Goal: Check status: Check status

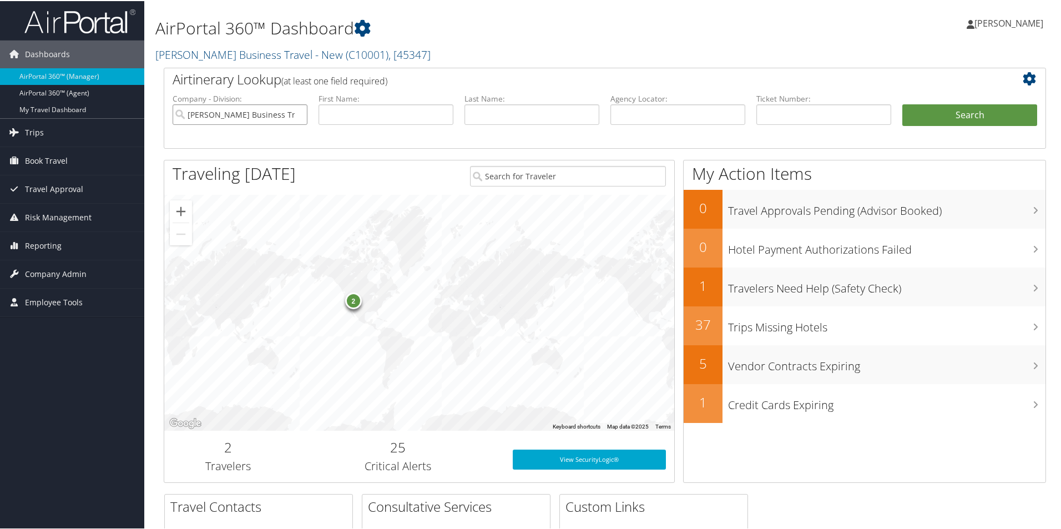
click at [272, 113] on input "[PERSON_NAME] Business Travel - New" at bounding box center [240, 113] width 135 height 21
click at [620, 119] on input "text" at bounding box center [677, 113] width 135 height 21
click at [639, 113] on input "text" at bounding box center [677, 113] width 135 height 21
paste input "C5XHZL"
type input "C5XHZL"
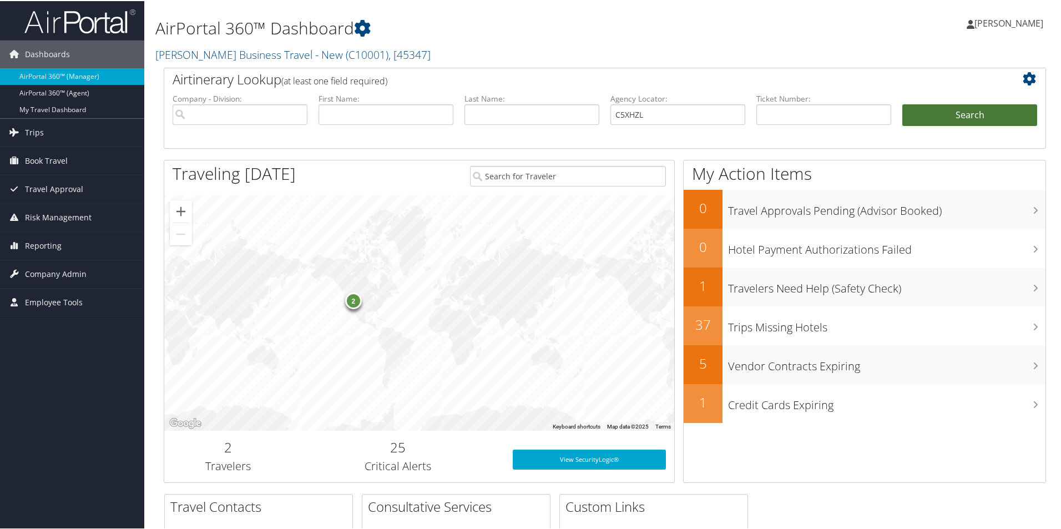
click at [918, 114] on button "Search" at bounding box center [969, 114] width 135 height 22
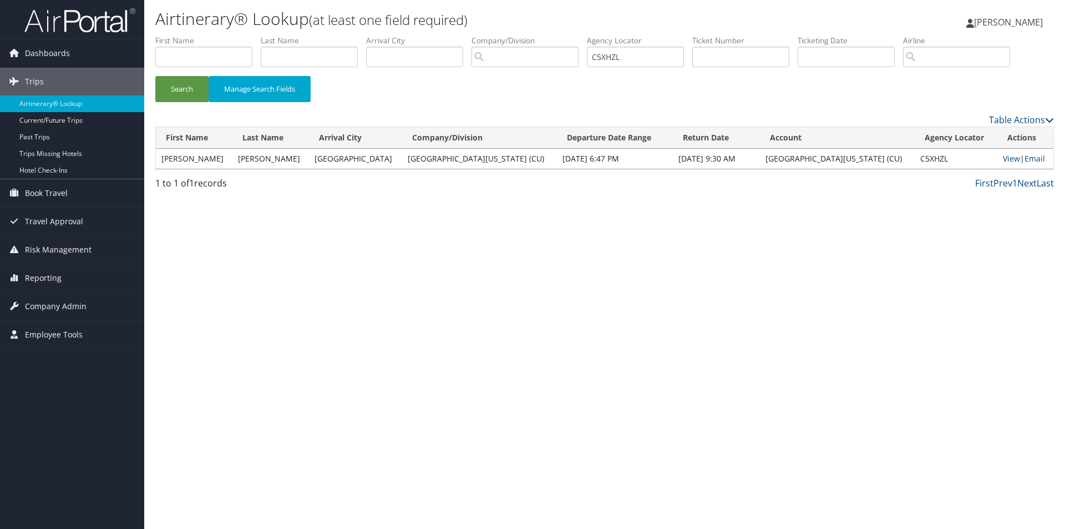
click at [1003, 152] on td "View | Email" at bounding box center [1026, 159] width 56 height 20
click at [1003, 157] on link "View" at bounding box center [1011, 158] width 17 height 11
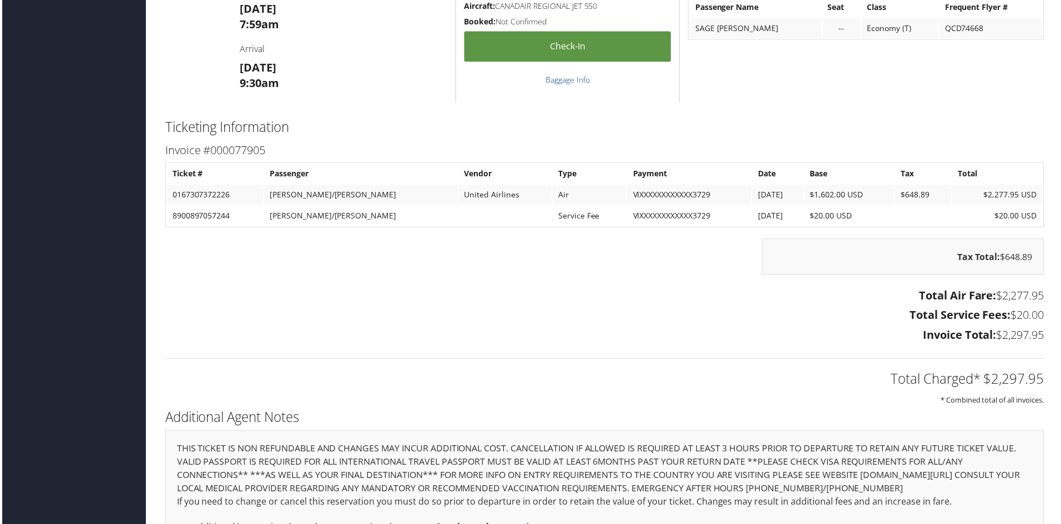
scroll to position [2497, 0]
